Goal: Task Accomplishment & Management: Manage account settings

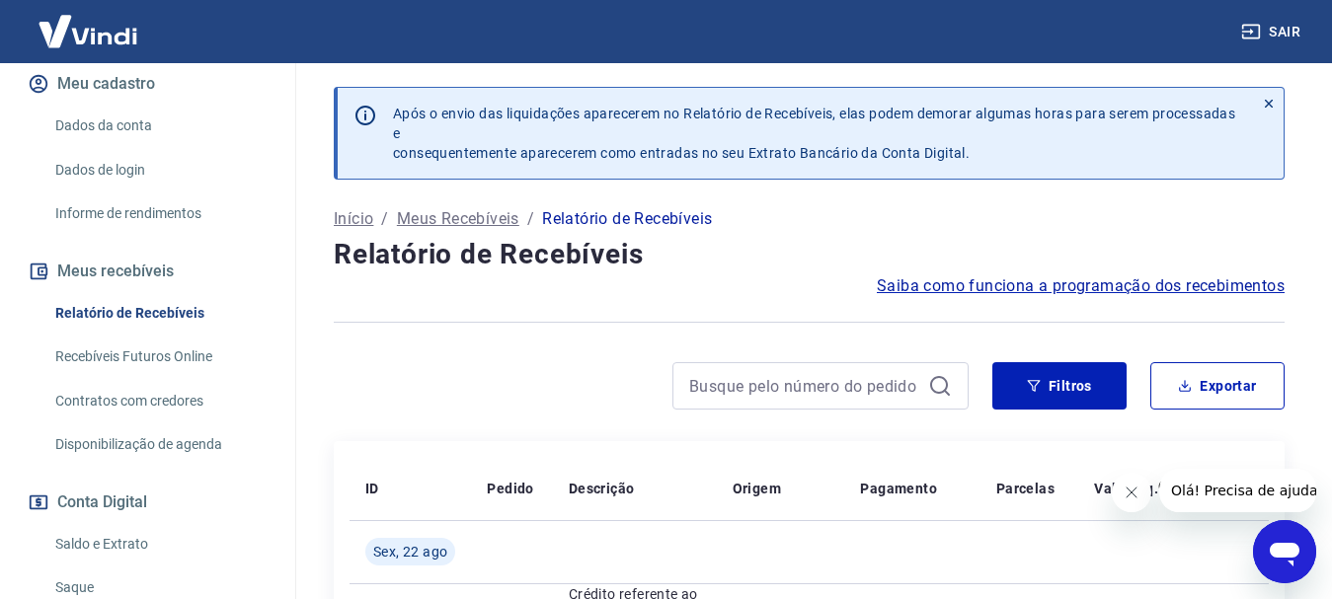
scroll to position [395, 0]
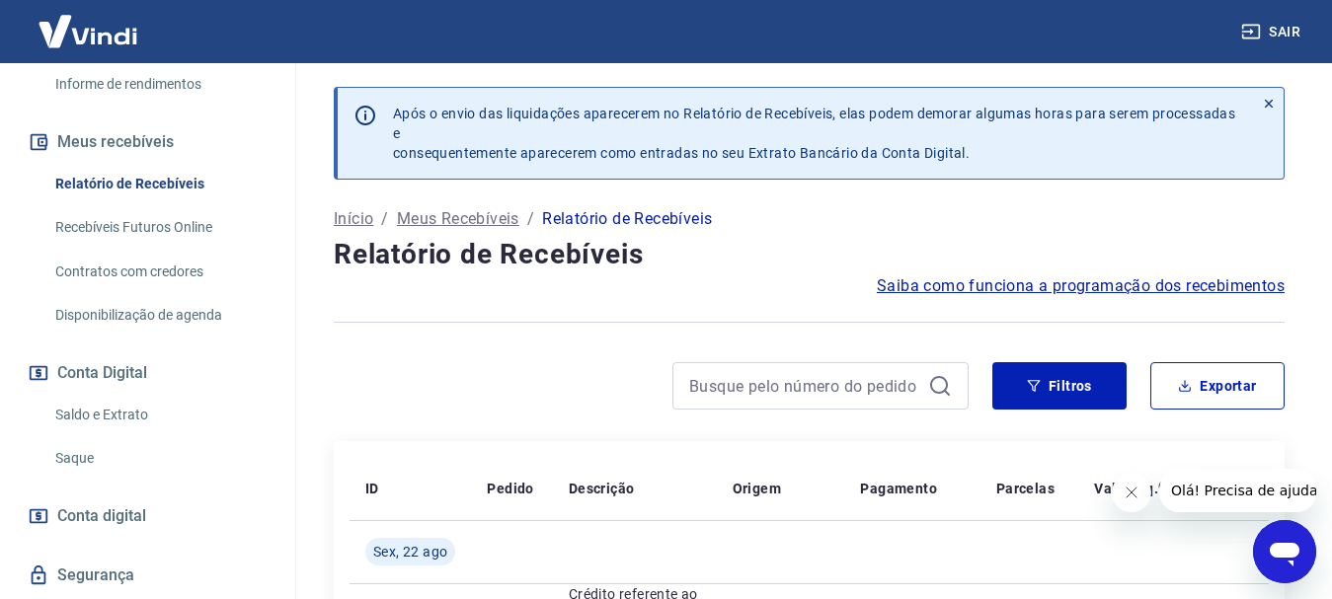
click at [62, 455] on link "Saque" at bounding box center [159, 458] width 224 height 40
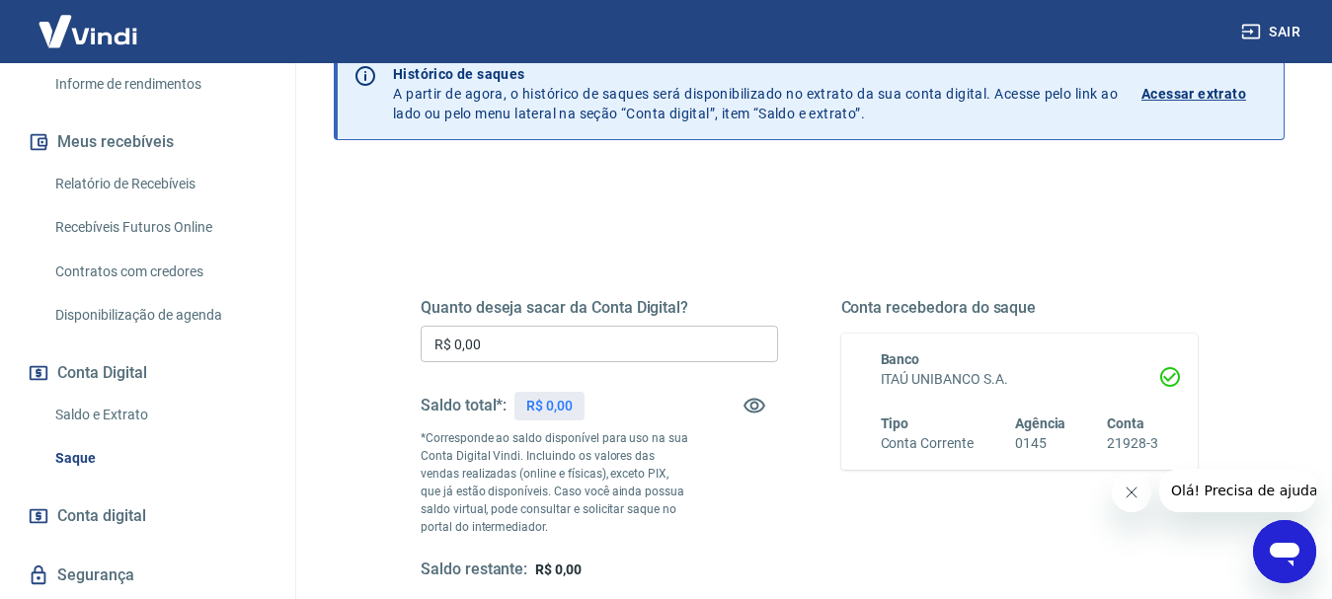
scroll to position [198, 0]
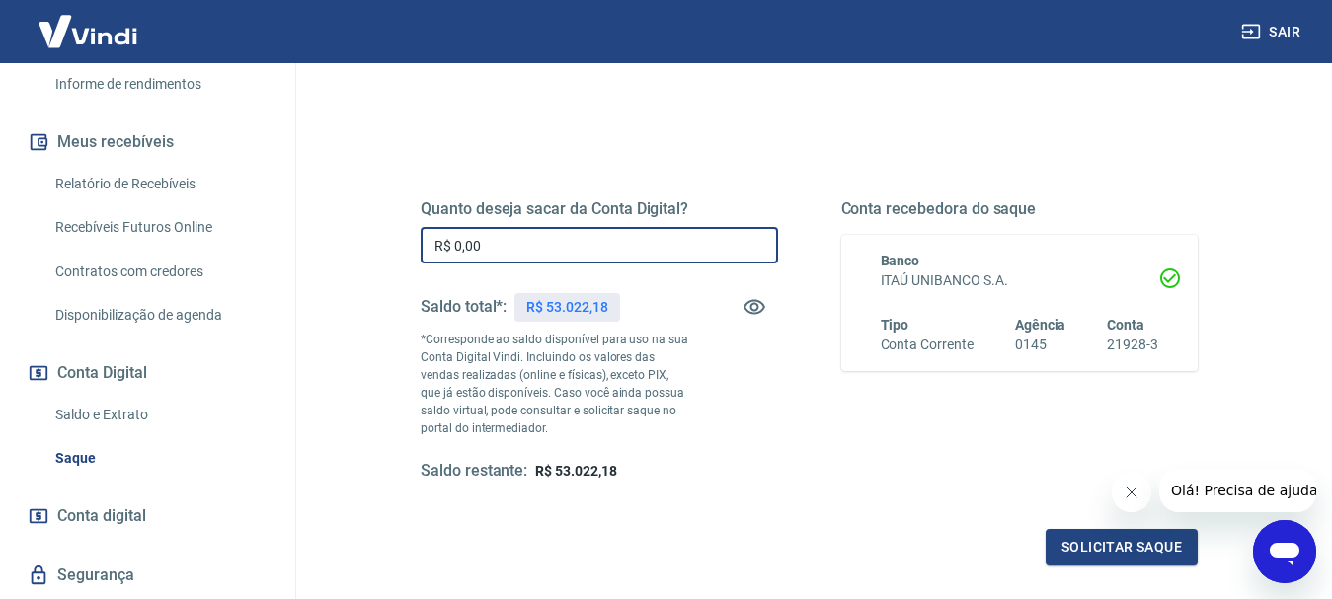
click at [477, 247] on input "R$ 0,00" at bounding box center [600, 245] width 358 height 37
click at [114, 409] on link "Saldo e Extrato" at bounding box center [159, 415] width 224 height 40
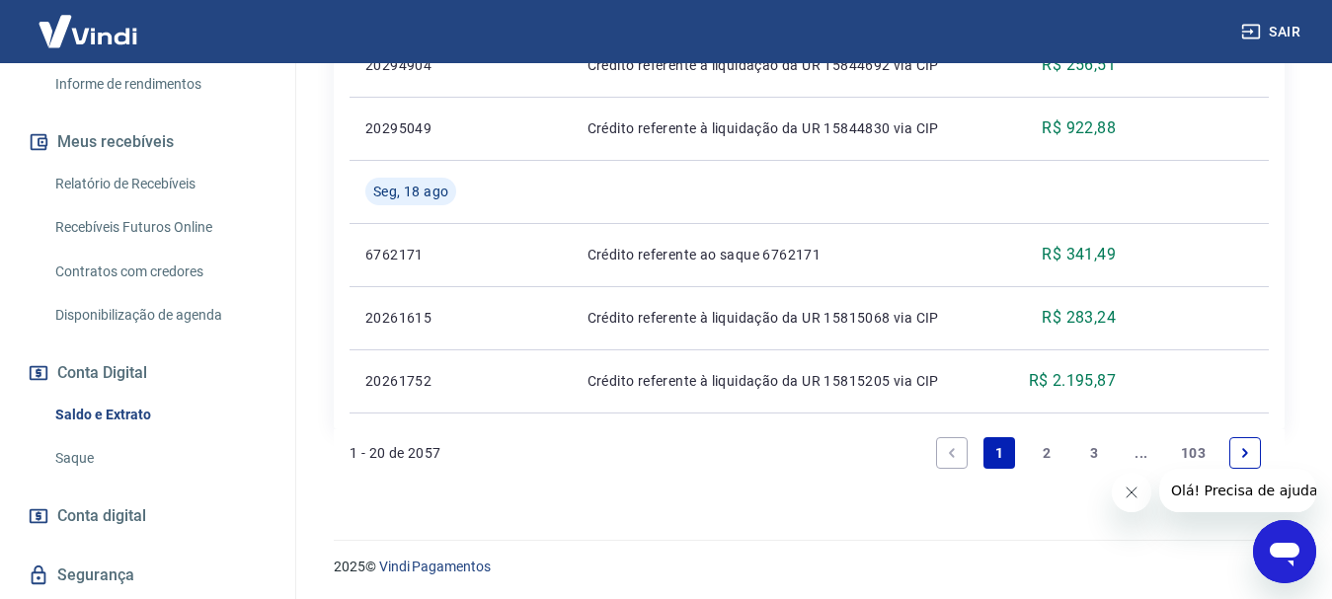
scroll to position [1785, 0]
drag, startPoint x: 841, startPoint y: 470, endPoint x: 818, endPoint y: 470, distance: 23.7
click at [841, 470] on div "1 - 20 de 2057 1 2 3 ... 103" at bounding box center [809, 451] width 919 height 47
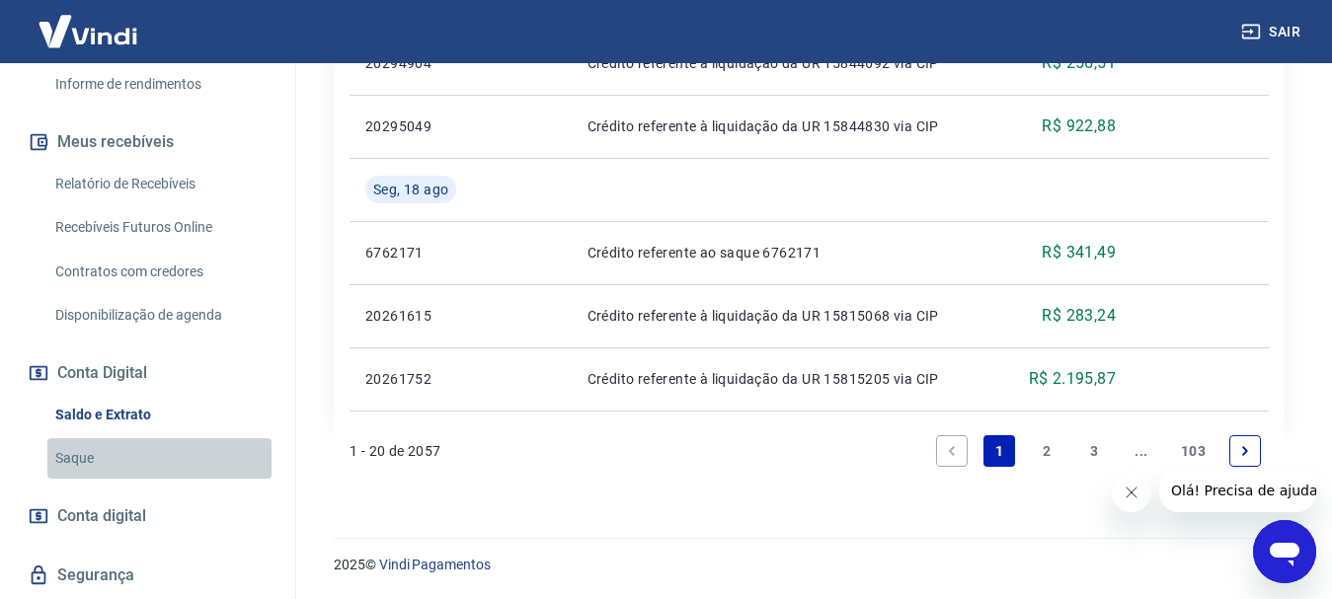
click at [203, 445] on link "Saque" at bounding box center [159, 458] width 224 height 40
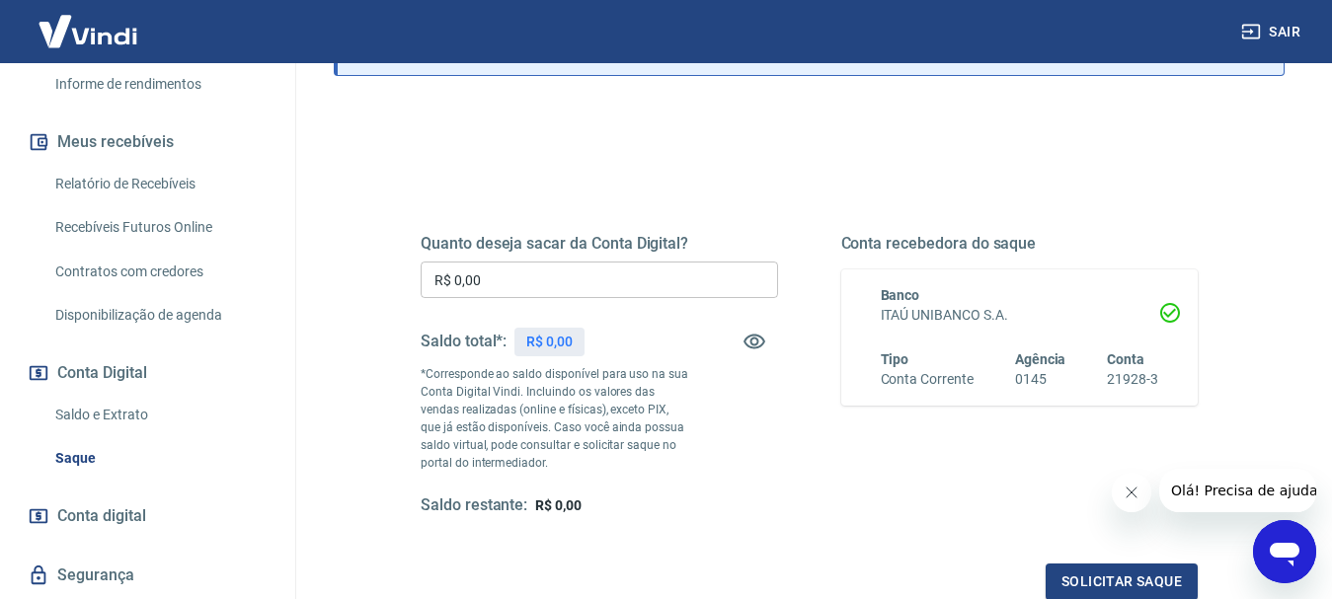
scroll to position [198, 0]
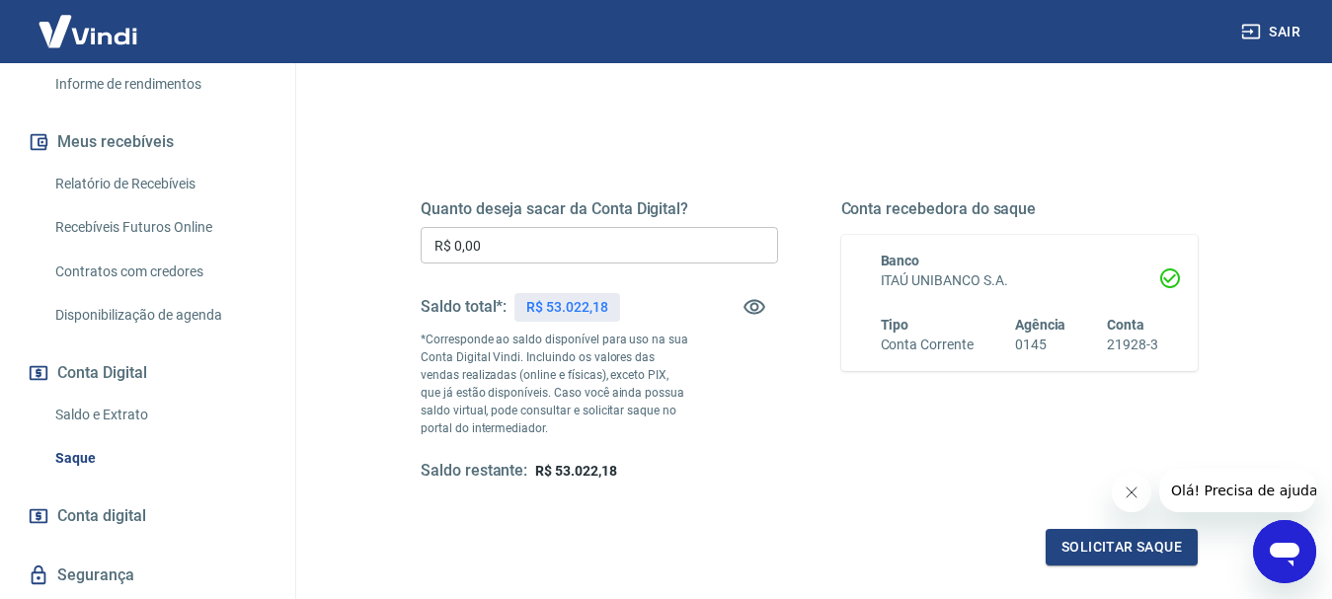
click at [474, 245] on input "R$ 0,00" at bounding box center [600, 245] width 358 height 37
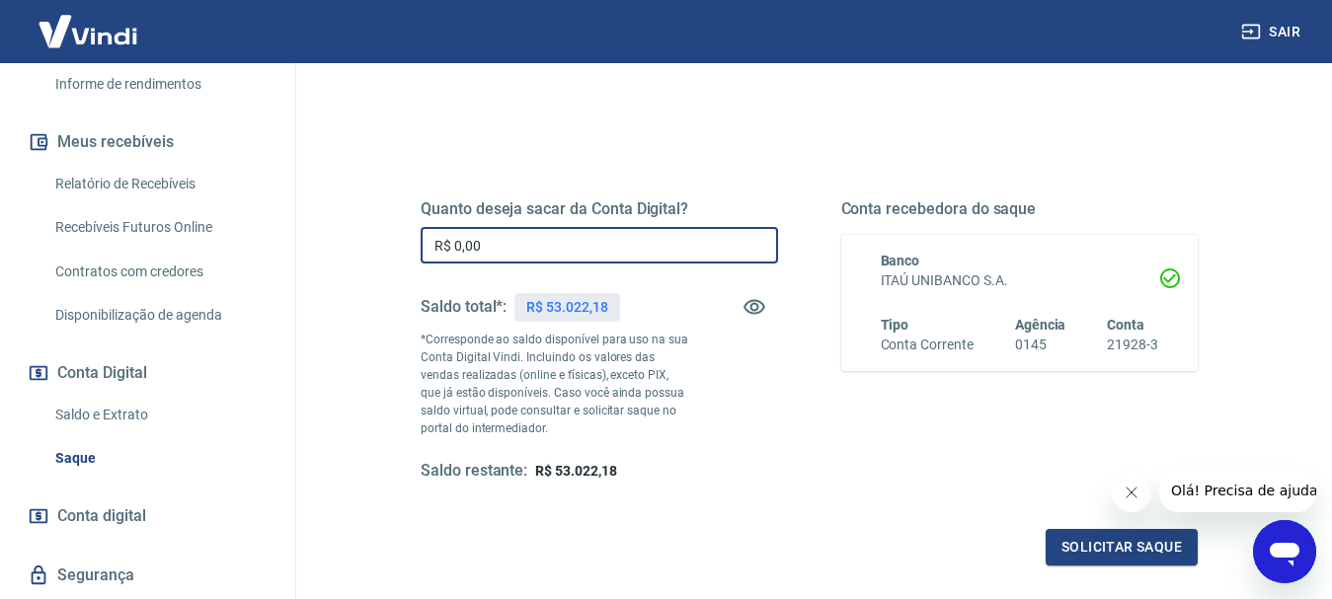
drag, startPoint x: 501, startPoint y: 245, endPoint x: 442, endPoint y: 240, distance: 58.5
click at [442, 240] on input "R$ 0,00" at bounding box center [600, 245] width 358 height 37
click at [505, 240] on input "R$ 9.927,01" at bounding box center [600, 245] width 358 height 37
drag, startPoint x: 517, startPoint y: 241, endPoint x: 416, endPoint y: 241, distance: 100.7
click at [416, 241] on div "Quanto deseja sacar da Conta Digital? R$ 9.927,01 ​ Saldo total*: R$ 53.022,18 …" at bounding box center [809, 351] width 825 height 477
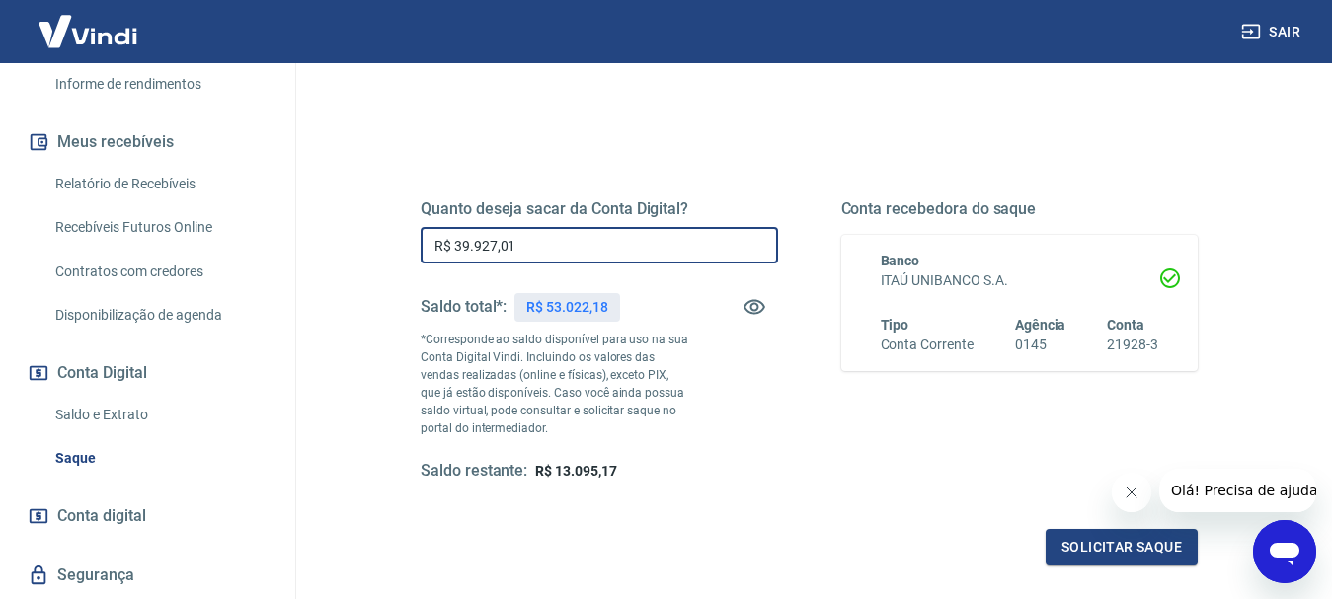
type input "R$ 39.927,01"
click at [1132, 545] on button "Solicitar saque" at bounding box center [1122, 547] width 152 height 37
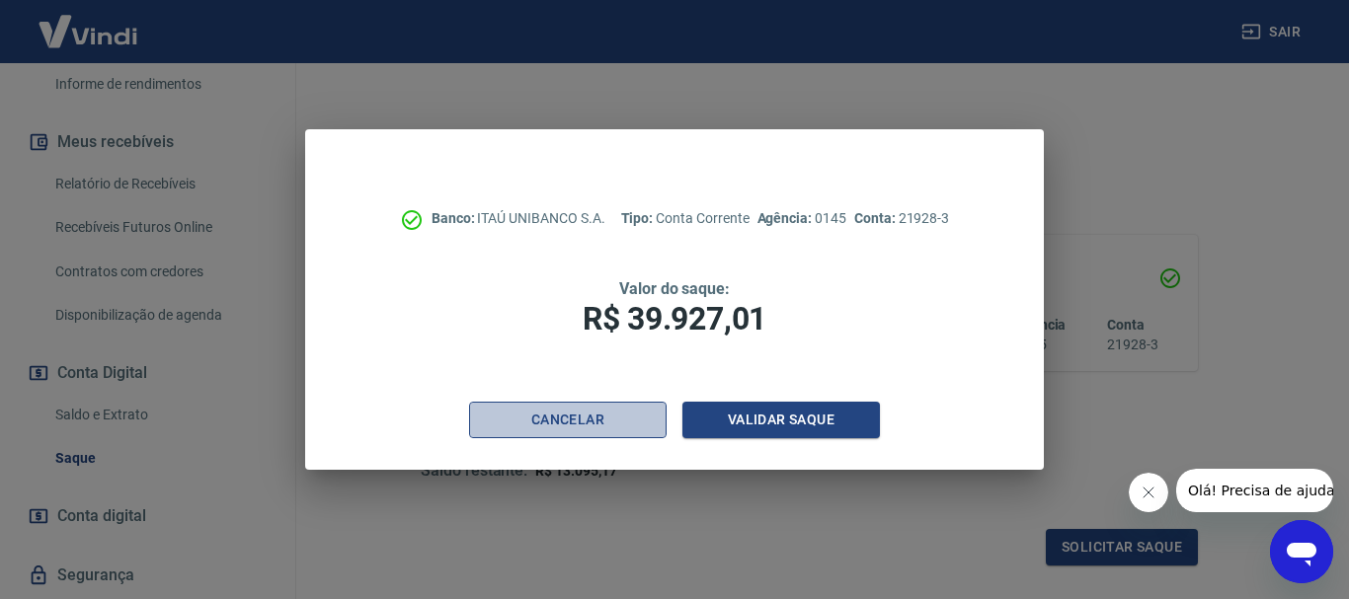
click at [594, 420] on button "Cancelar" at bounding box center [568, 420] width 198 height 37
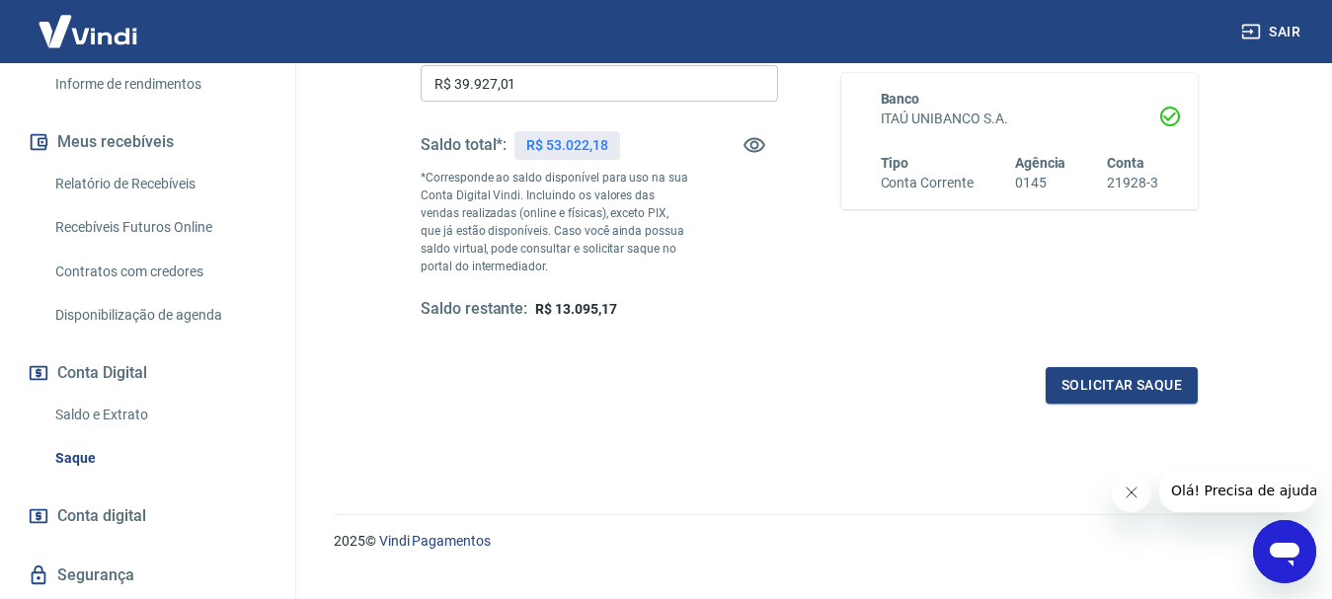
scroll to position [395, 0]
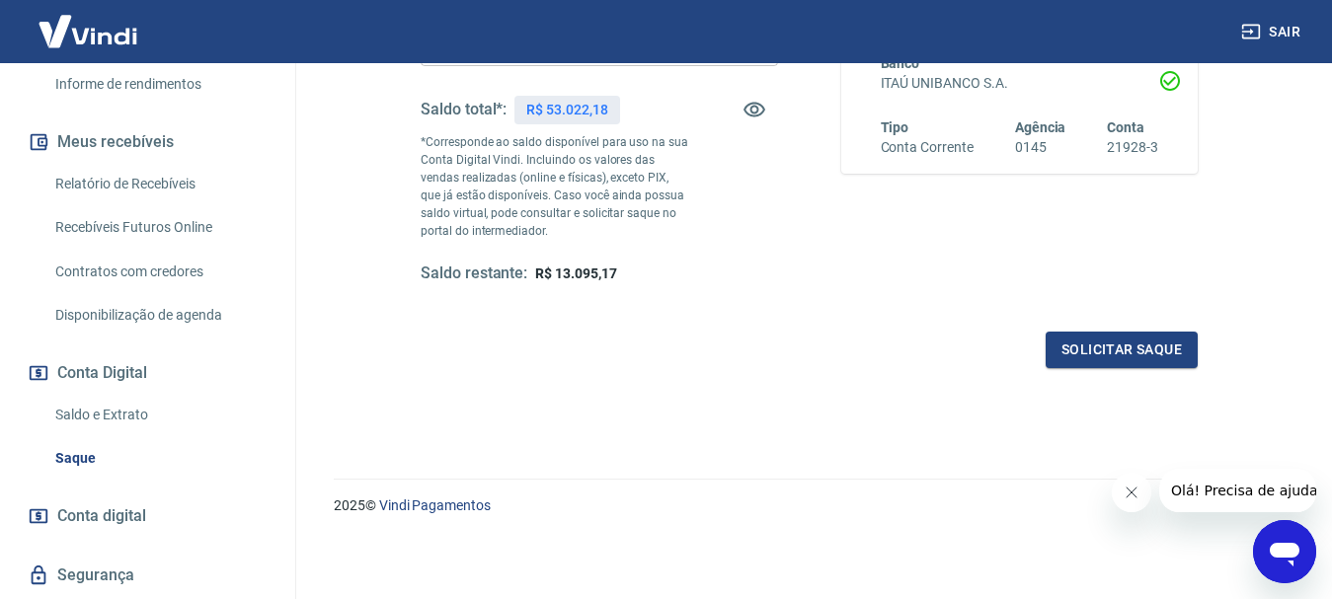
click at [104, 409] on link "Saldo e Extrato" at bounding box center [159, 415] width 224 height 40
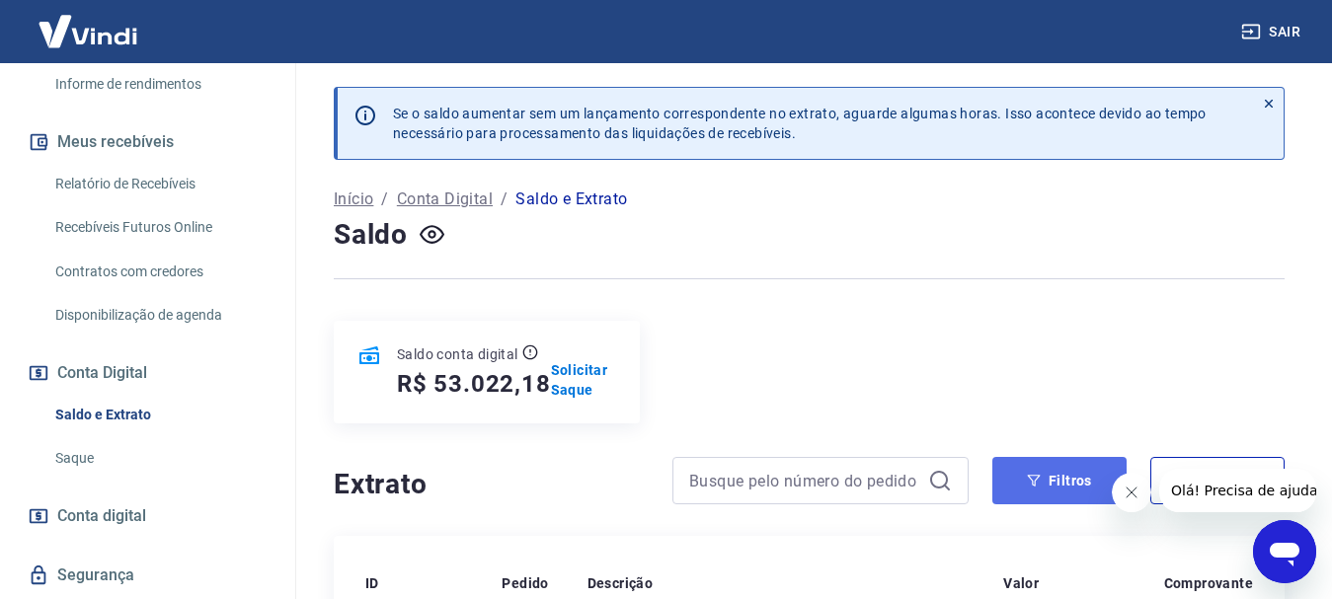
click at [1047, 470] on button "Filtros" at bounding box center [1060, 480] width 134 height 47
click at [1060, 484] on button "Filtros" at bounding box center [1060, 480] width 134 height 47
click at [1058, 488] on button "Filtros" at bounding box center [1060, 480] width 134 height 47
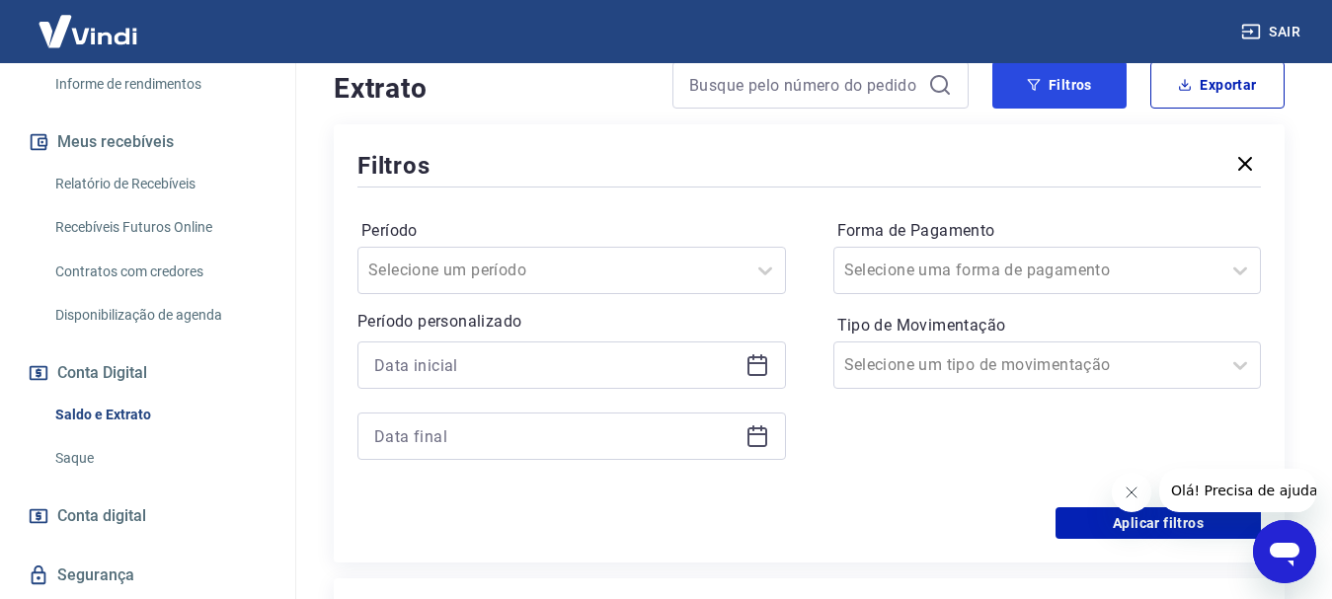
scroll to position [395, 0]
click at [756, 369] on icon at bounding box center [758, 367] width 24 height 24
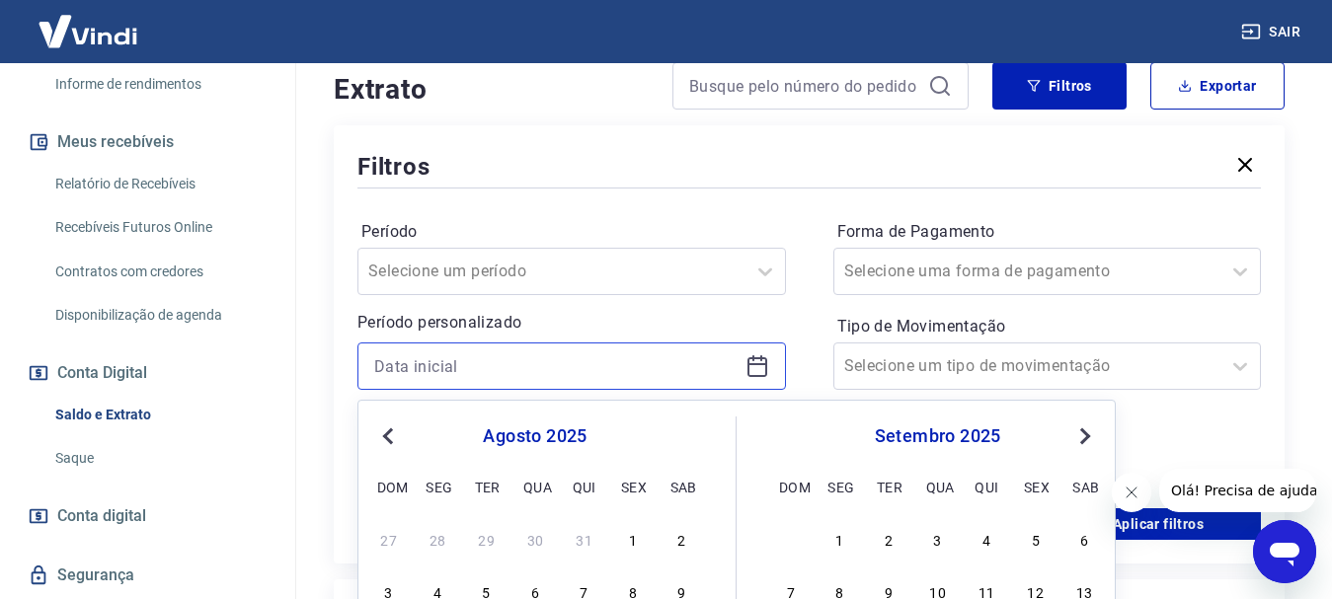
scroll to position [494, 0]
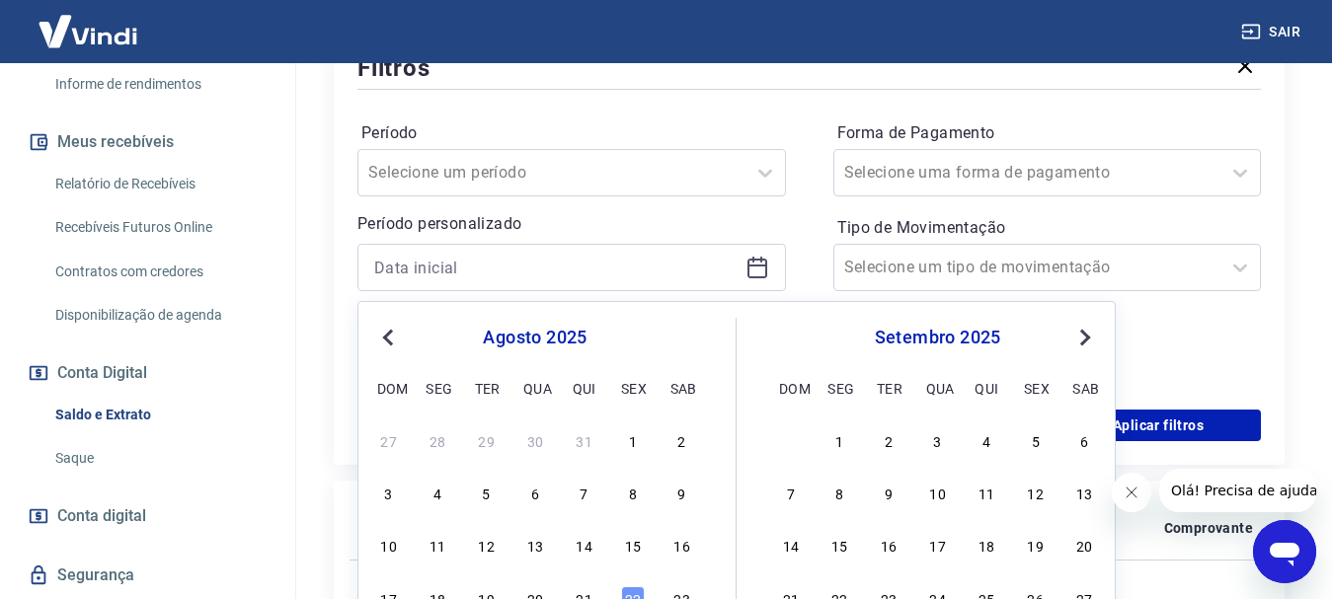
click at [390, 335] on span "Previous Month" at bounding box center [390, 337] width 0 height 23
click at [490, 449] on div "1" at bounding box center [487, 441] width 24 height 24
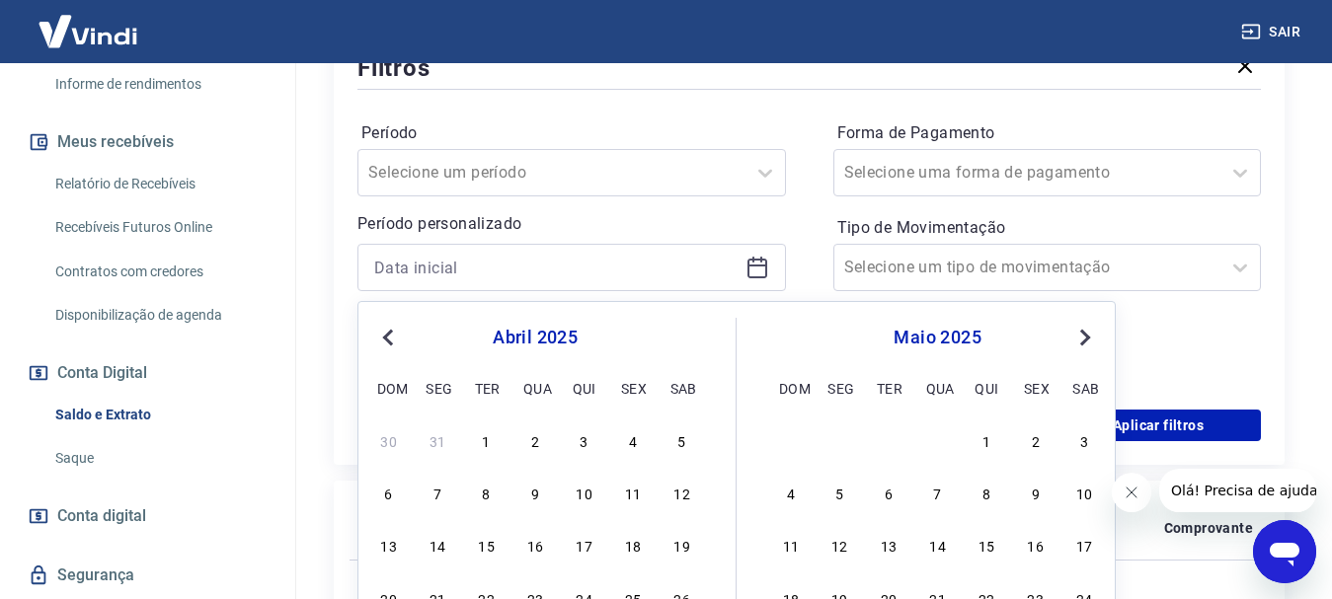
type input "01/04/2025"
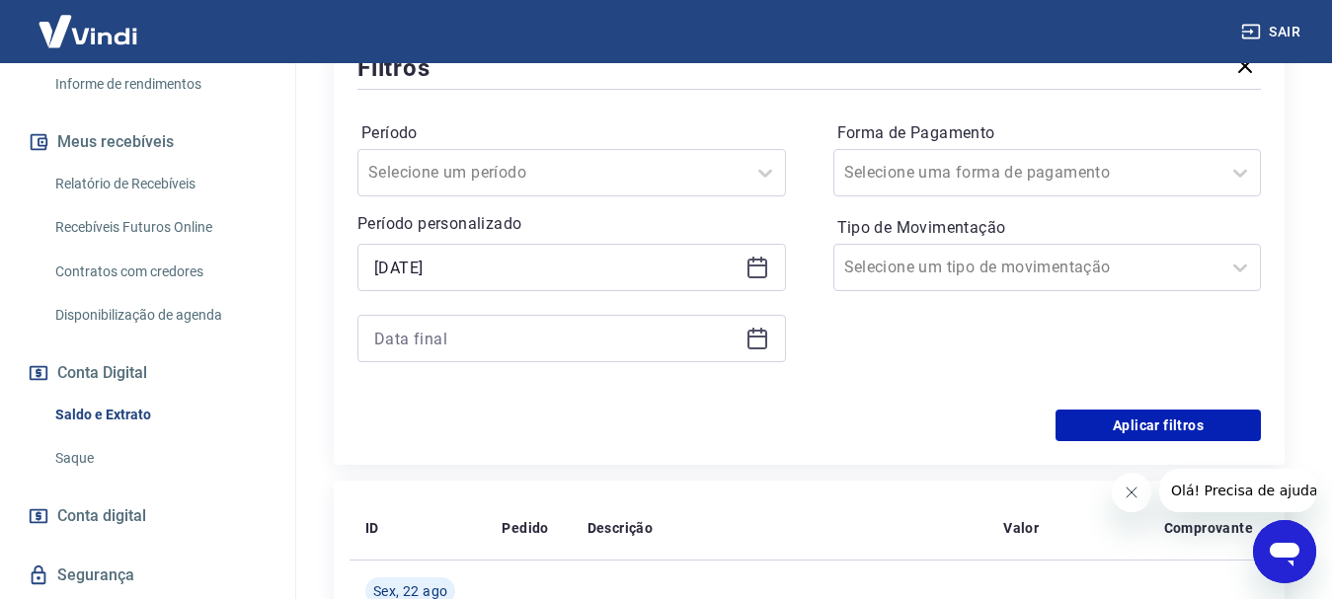
click at [763, 341] on icon at bounding box center [758, 339] width 24 height 24
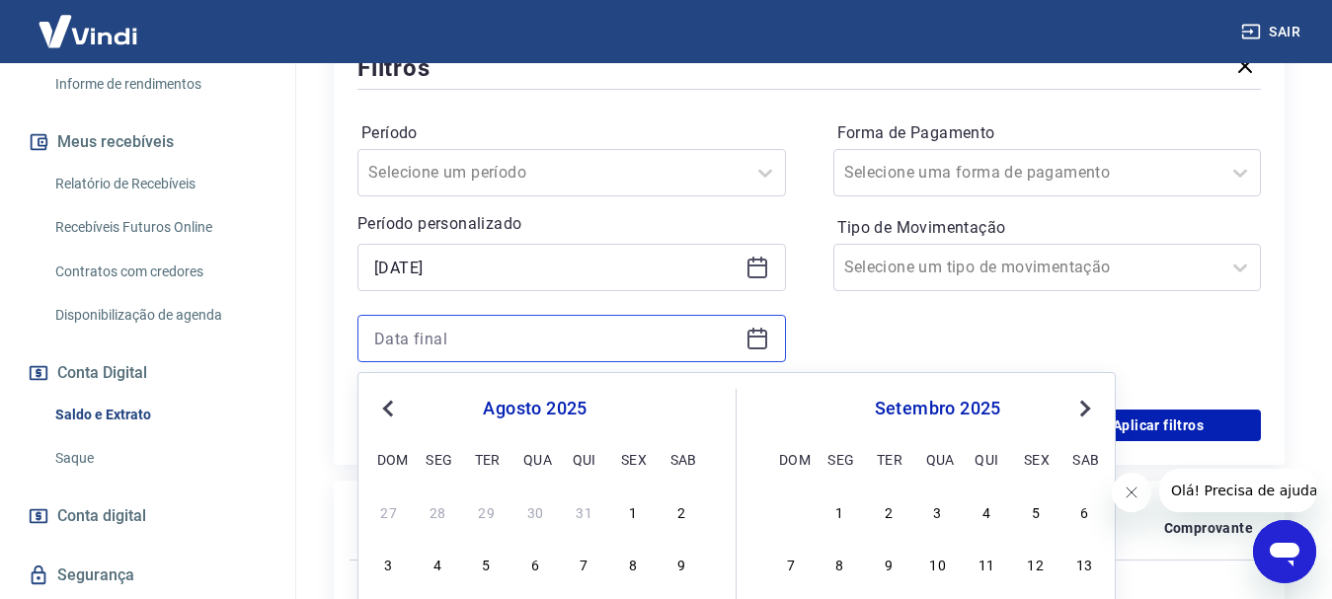
scroll to position [691, 0]
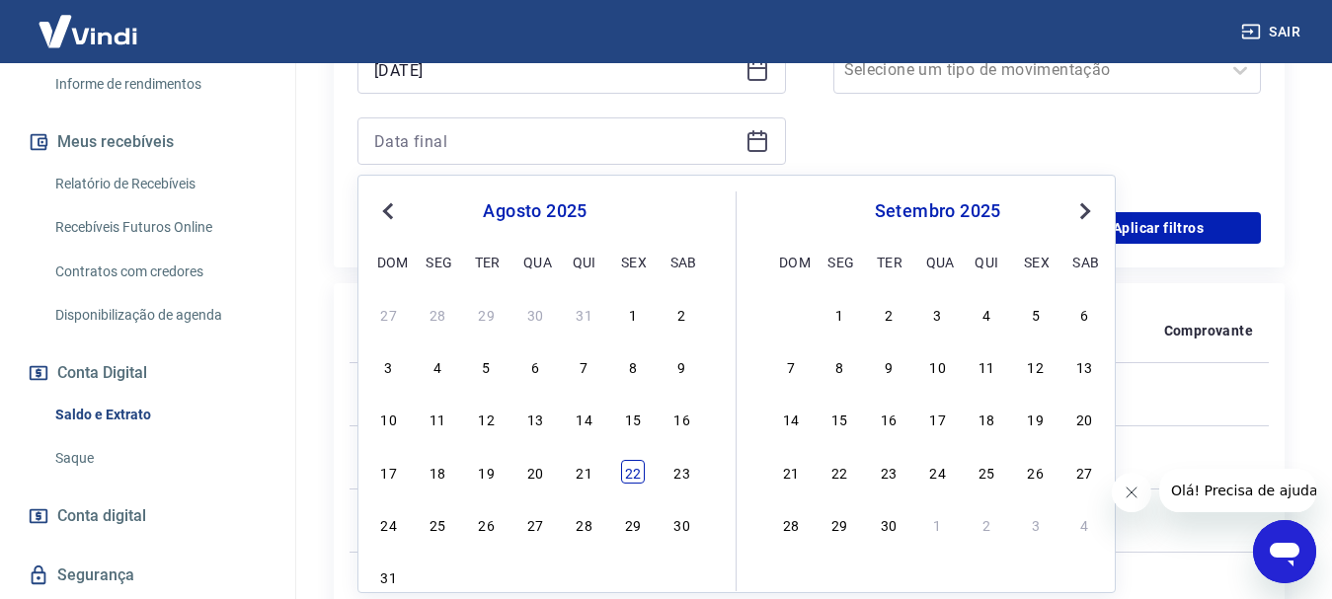
click at [633, 471] on div "22" at bounding box center [633, 472] width 24 height 24
type input "22/08/2025"
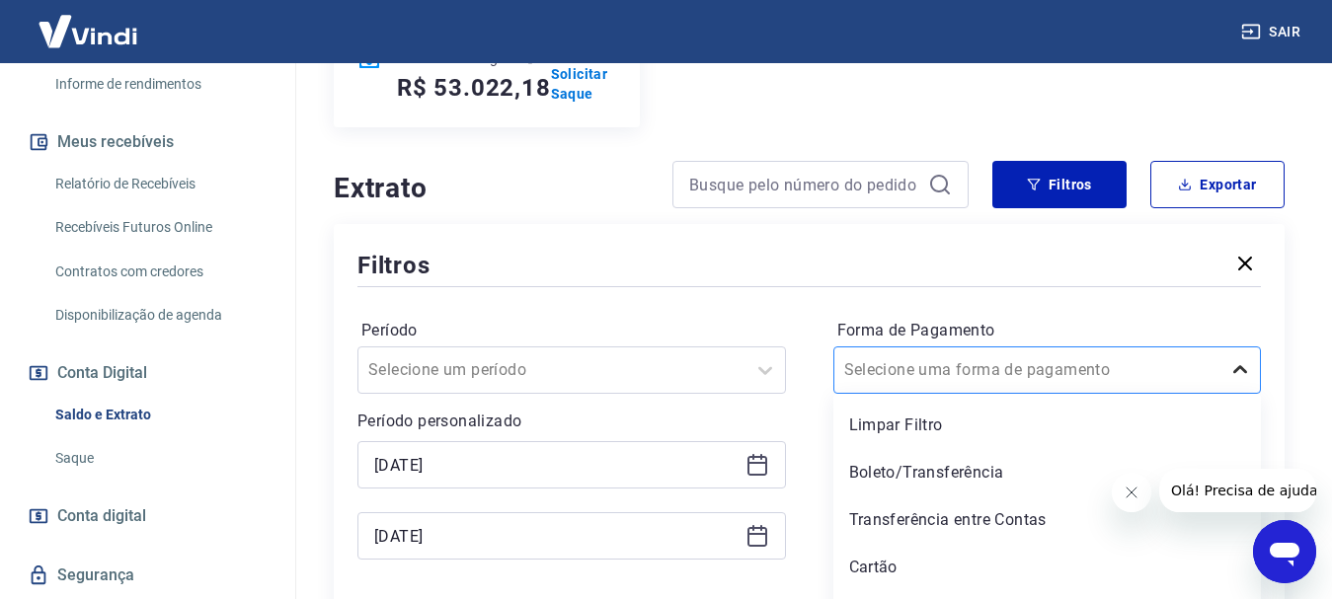
scroll to position [336, 0]
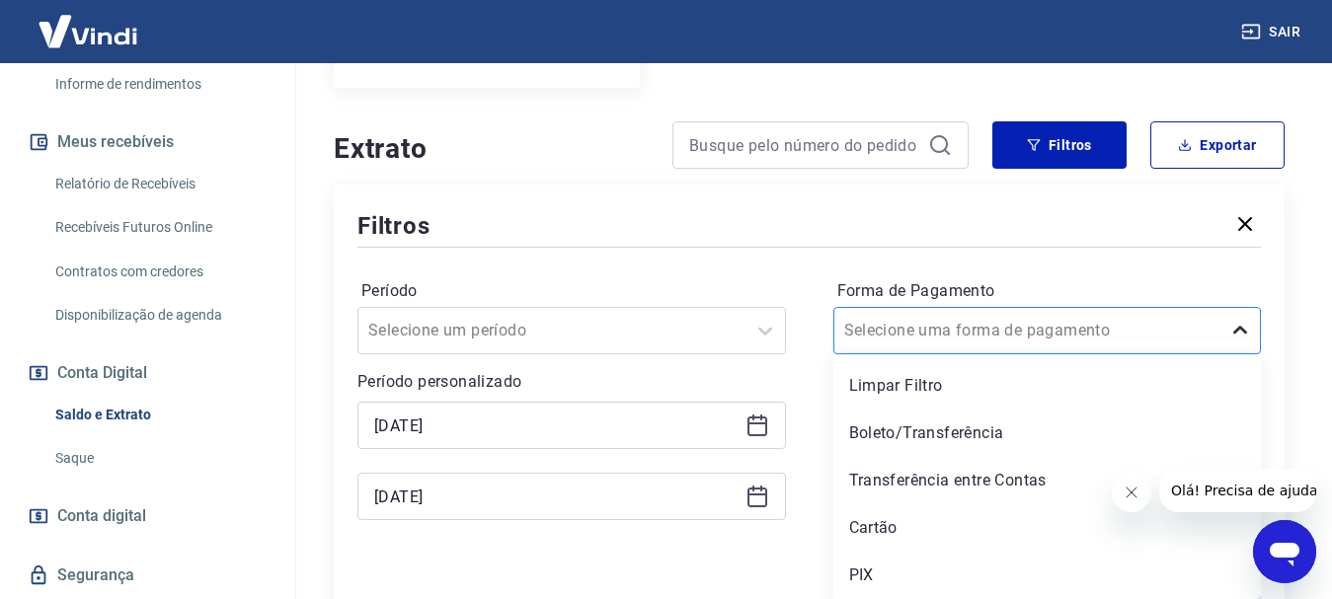
click at [1248, 355] on div "option Limpar Filtro focused, 1 of 5. 5 results available. Use Up and Down to c…" at bounding box center [1048, 330] width 429 height 47
click at [1073, 278] on div "Forma de Pagamento option Limpar Filtro focused, 1 of 5. 5 results available. U…" at bounding box center [1048, 315] width 429 height 79
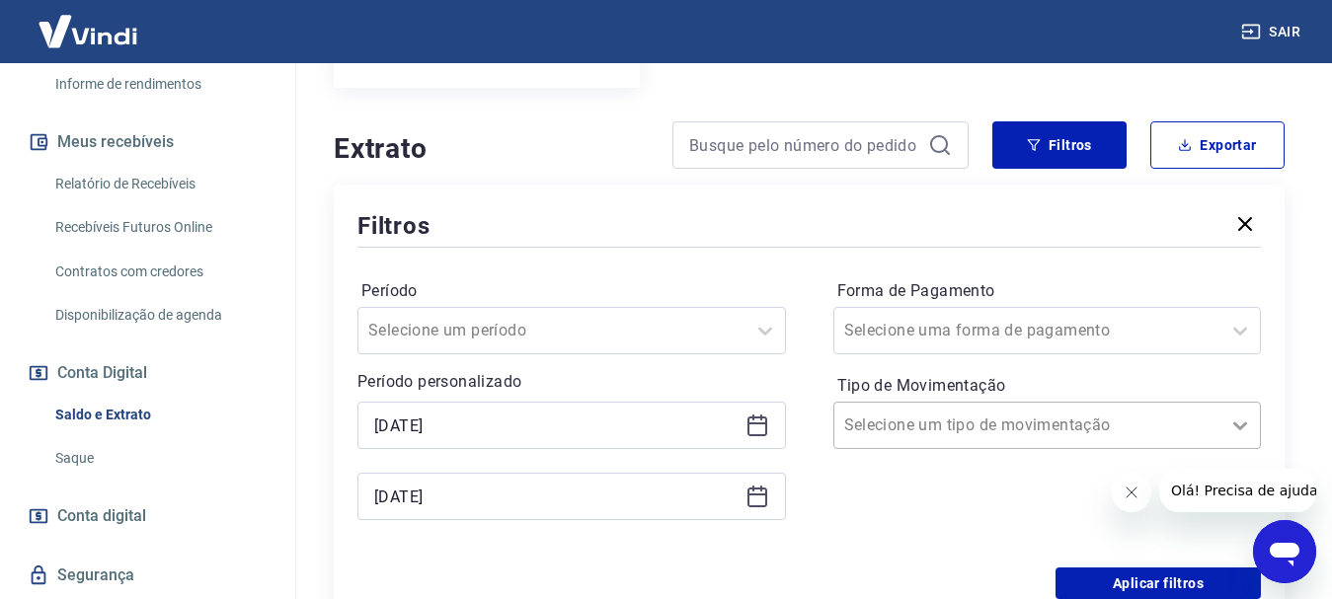
click at [1237, 427] on icon at bounding box center [1240, 427] width 14 height 8
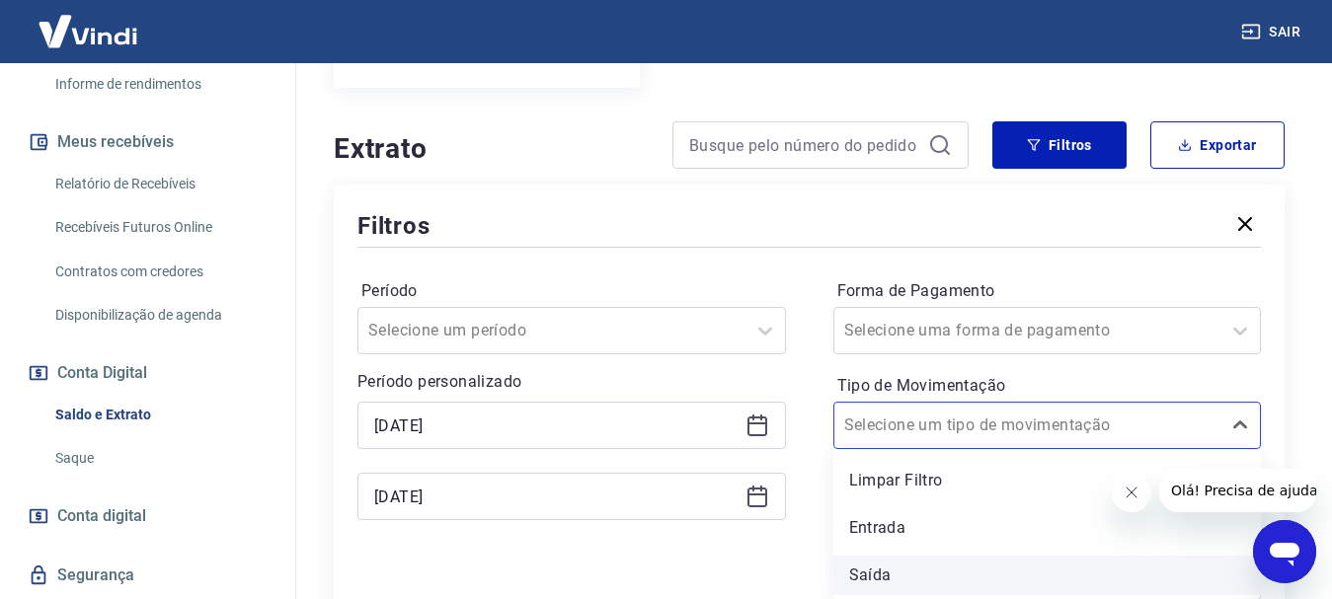
click at [874, 574] on div "Saída" at bounding box center [1048, 576] width 429 height 40
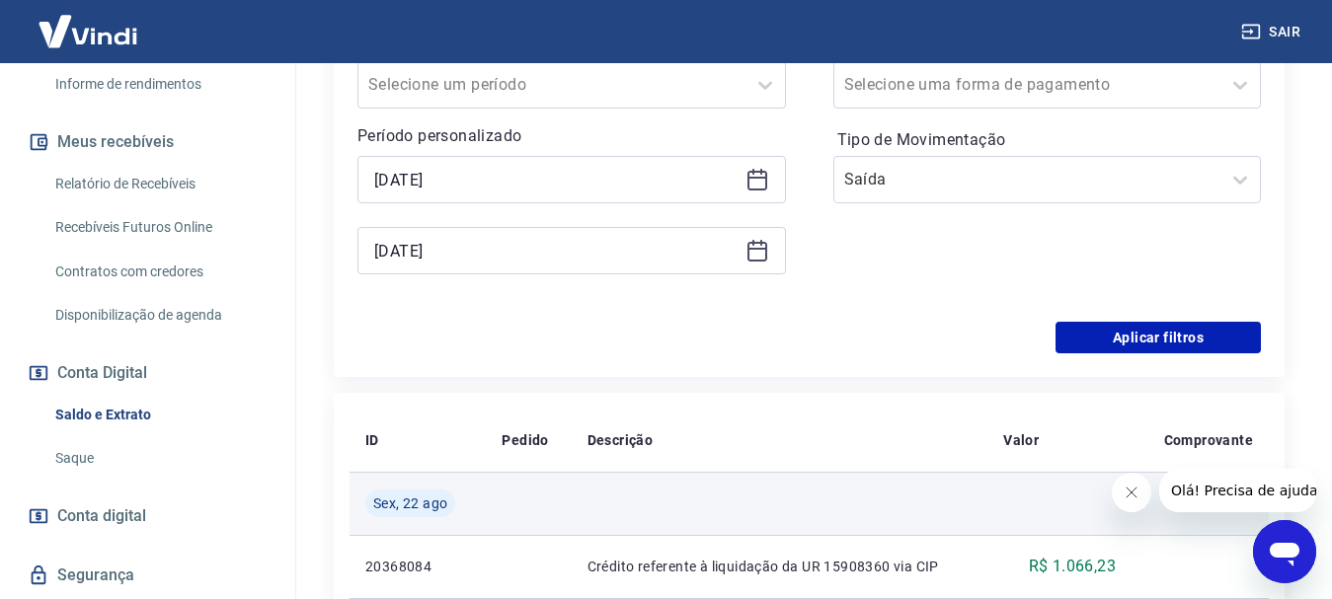
scroll to position [632, 0]
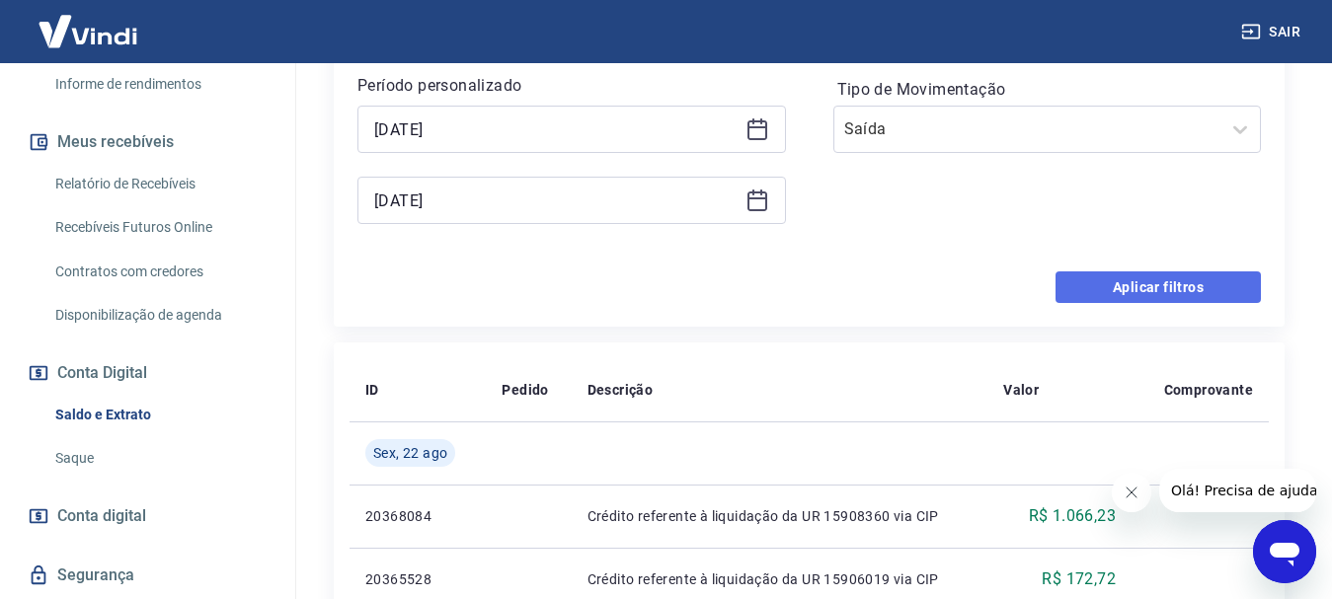
click at [1158, 284] on button "Aplicar filtros" at bounding box center [1158, 288] width 205 height 32
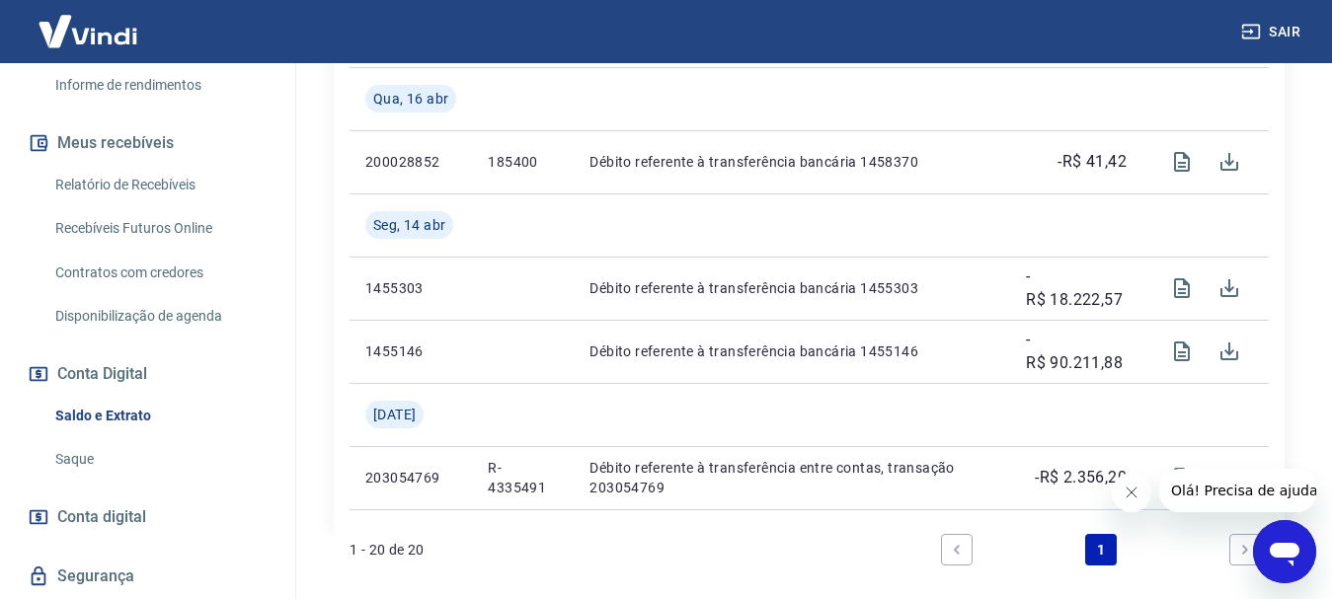
scroll to position [400, 0]
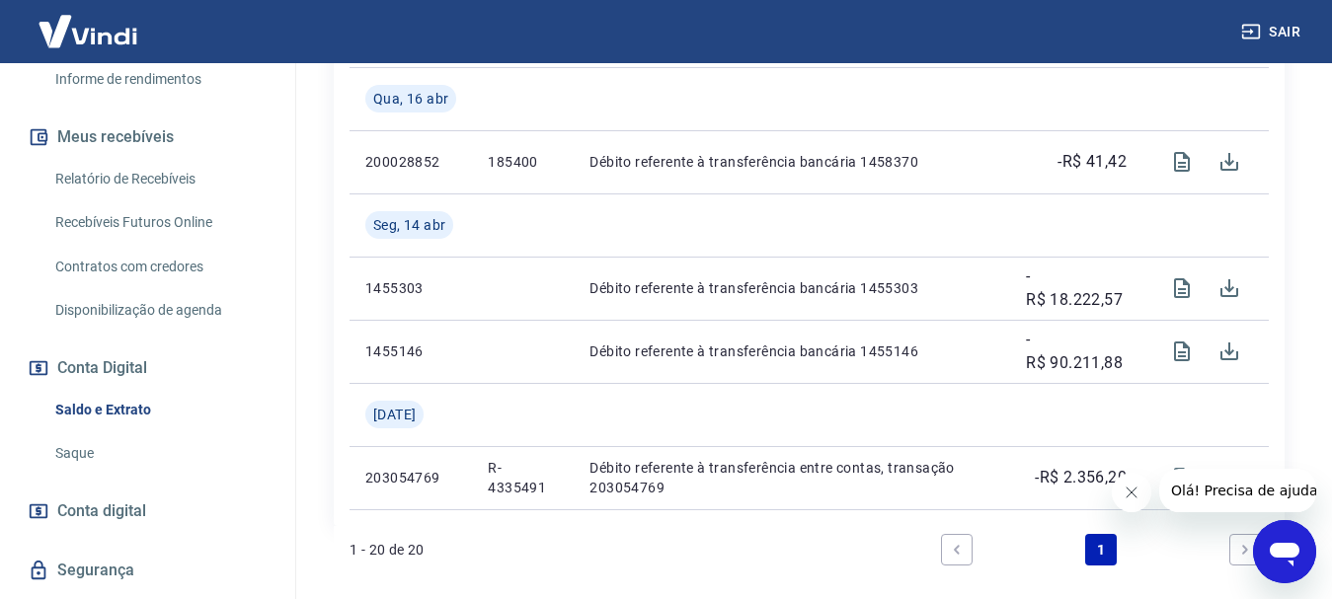
click at [78, 507] on span "Conta digital" at bounding box center [101, 512] width 89 height 28
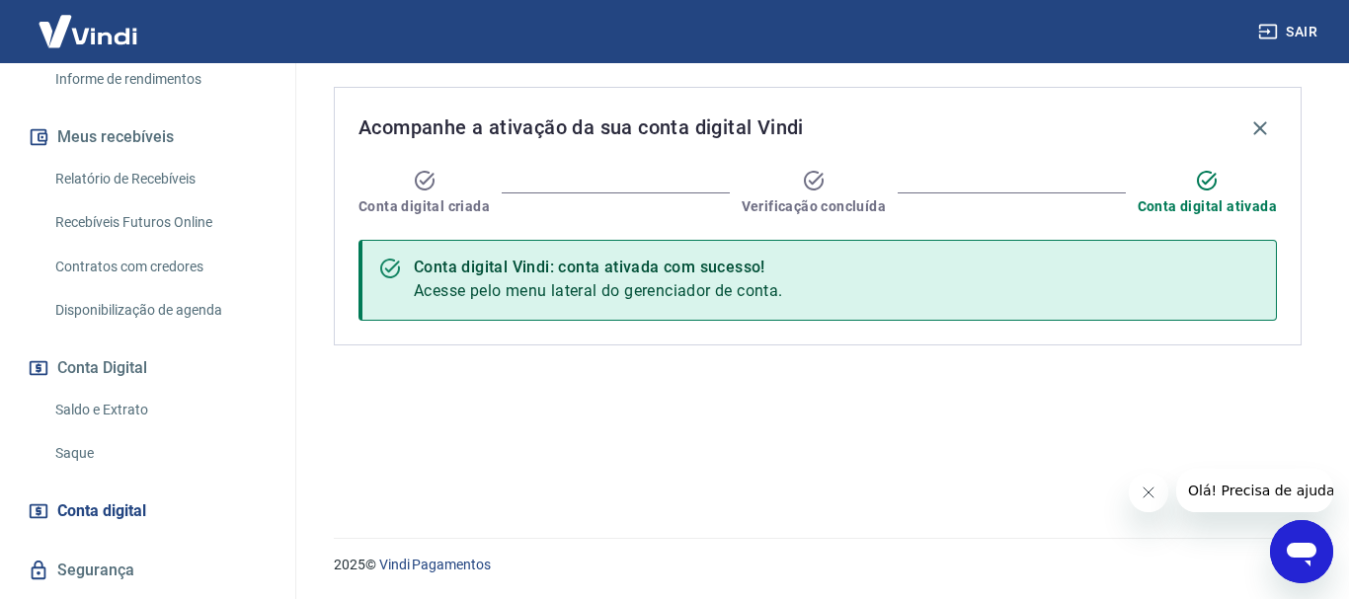
click at [1147, 489] on icon "Fechar mensagem da empresa" at bounding box center [1148, 493] width 16 height 16
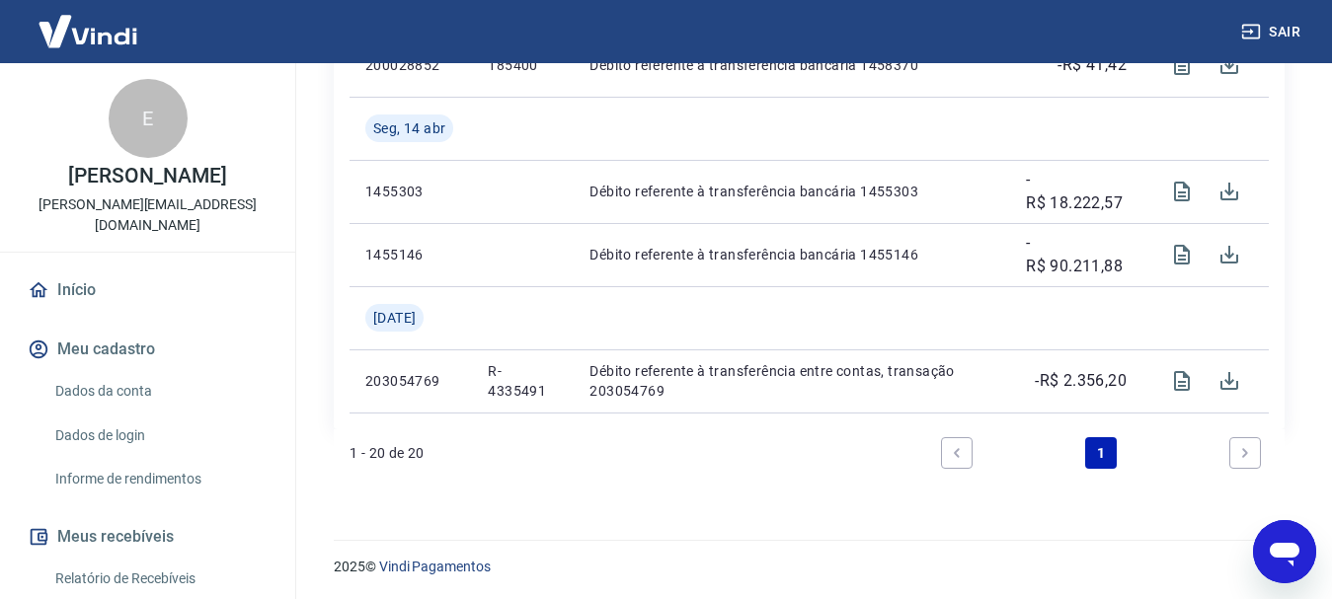
scroll to position [2480, 0]
click at [1242, 445] on icon "Next page" at bounding box center [1245, 451] width 14 height 14
click at [1247, 451] on icon "Next page" at bounding box center [1245, 450] width 6 height 9
click at [1252, 447] on link "Next page" at bounding box center [1246, 452] width 32 height 32
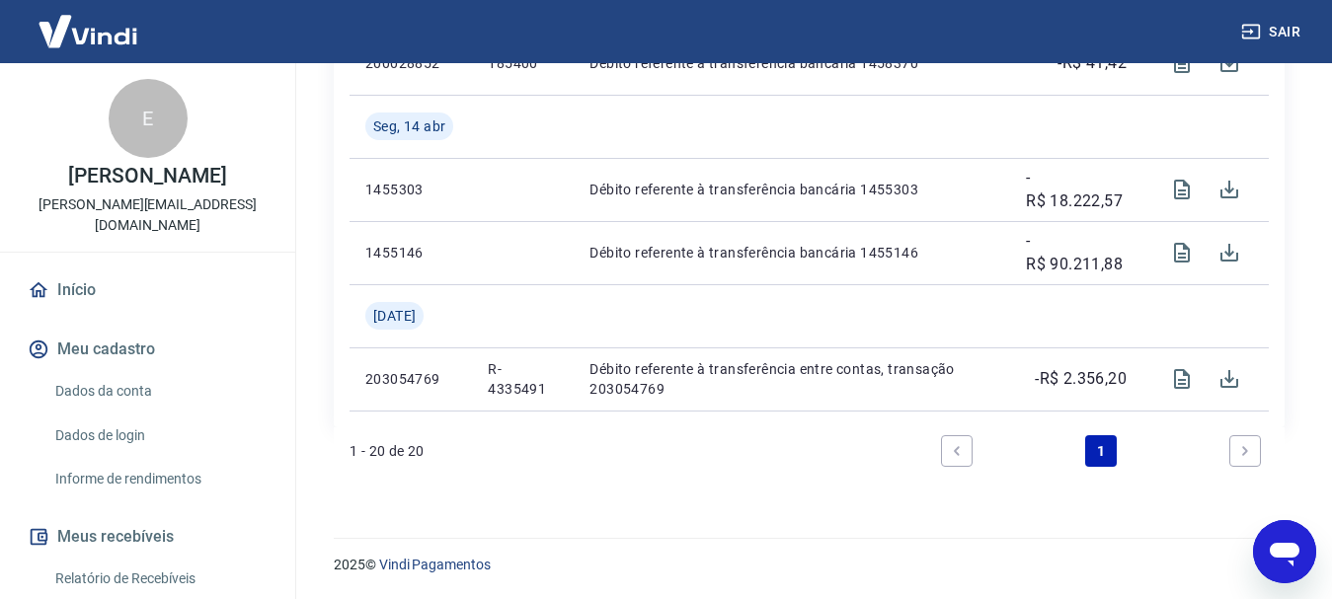
click at [1252, 447] on link "Next page" at bounding box center [1246, 452] width 32 height 32
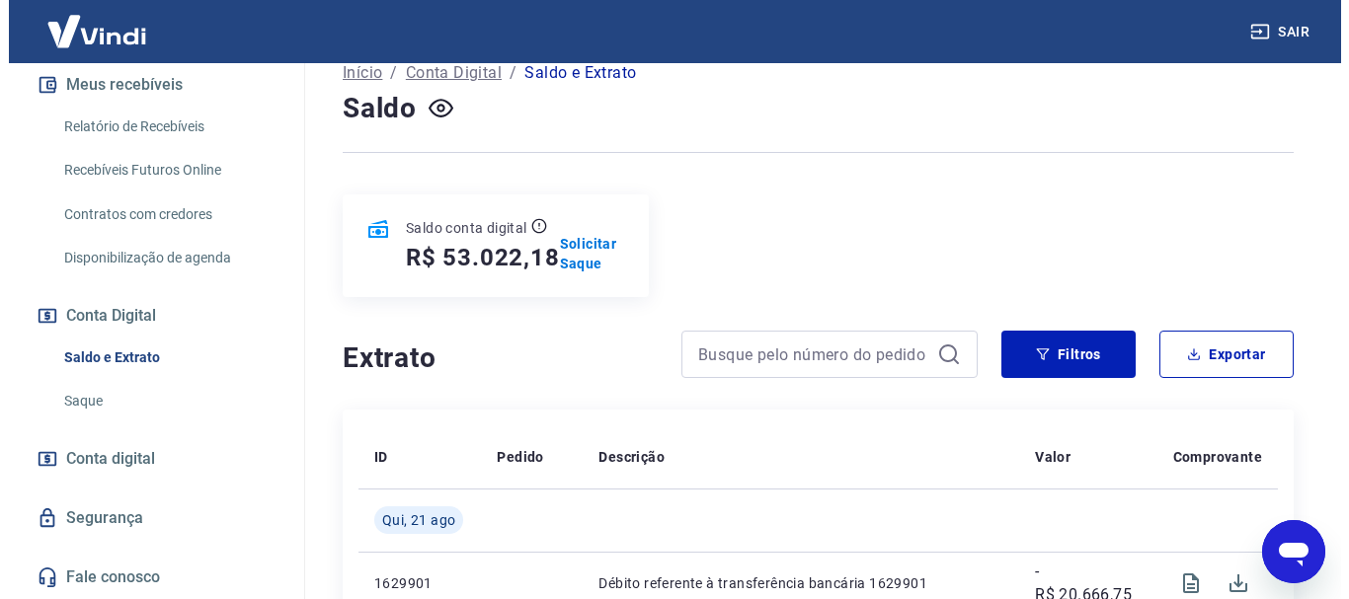
scroll to position [0, 0]
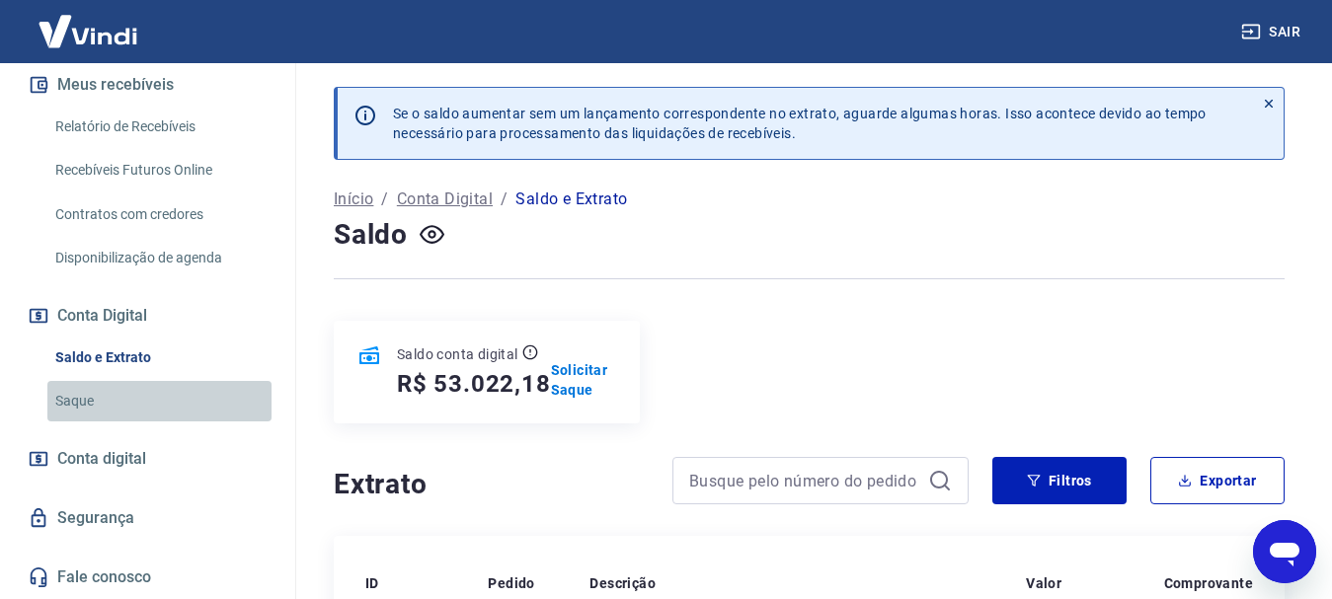
click at [214, 402] on link "Saque" at bounding box center [159, 401] width 224 height 40
